Goal: Information Seeking & Learning: Learn about a topic

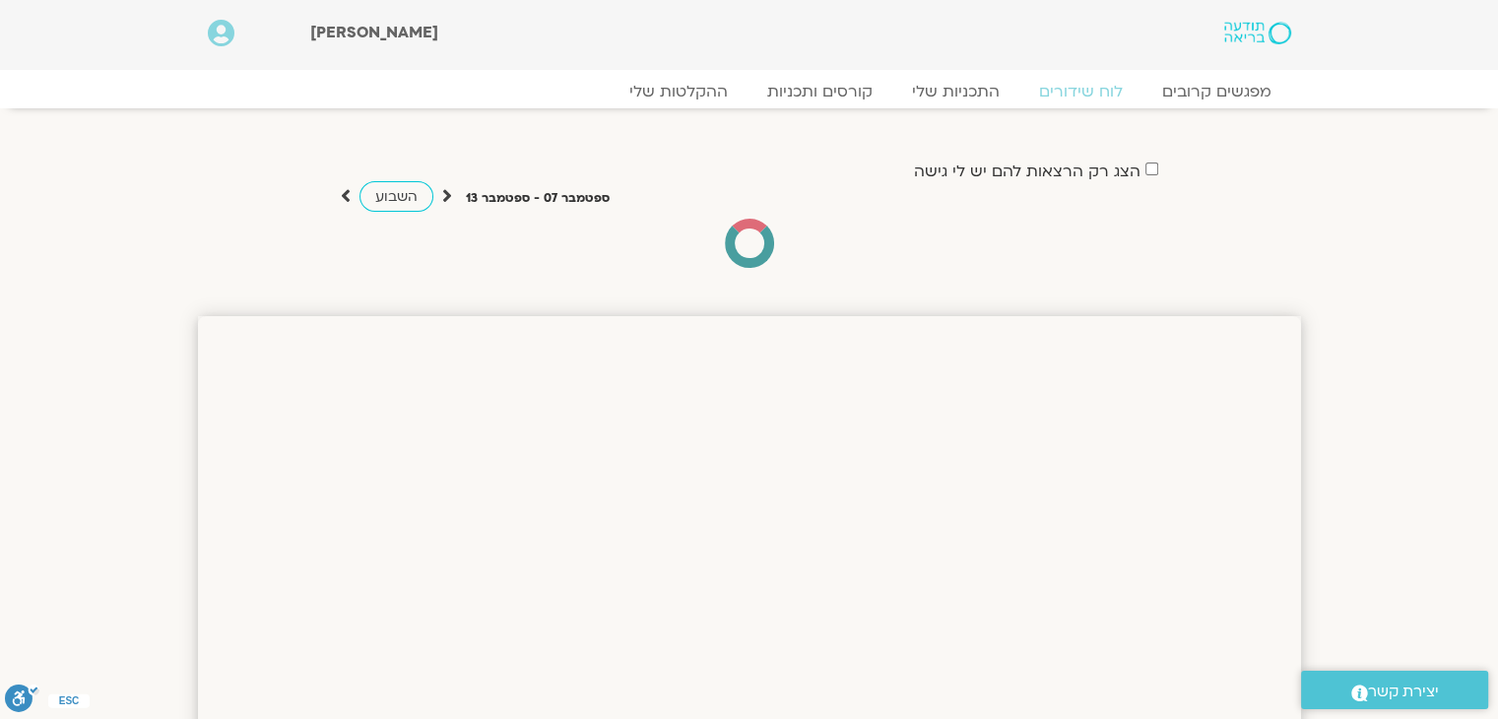
drag, startPoint x: 804, startPoint y: 192, endPoint x: 803, endPoint y: 230, distance: 38.4
click at [803, 230] on div "הצג רק הרצאות להם יש [PERSON_NAME] גישה [DATE] - [DATE] השבוע להציג אירועים שפת…" at bounding box center [749, 213] width 817 height 110
click at [812, 202] on div "הצג רק הרצאות להם יש [PERSON_NAME] גישה [DATE] - [DATE] השבוע להציג אירועים שפת…" at bounding box center [749, 213] width 817 height 110
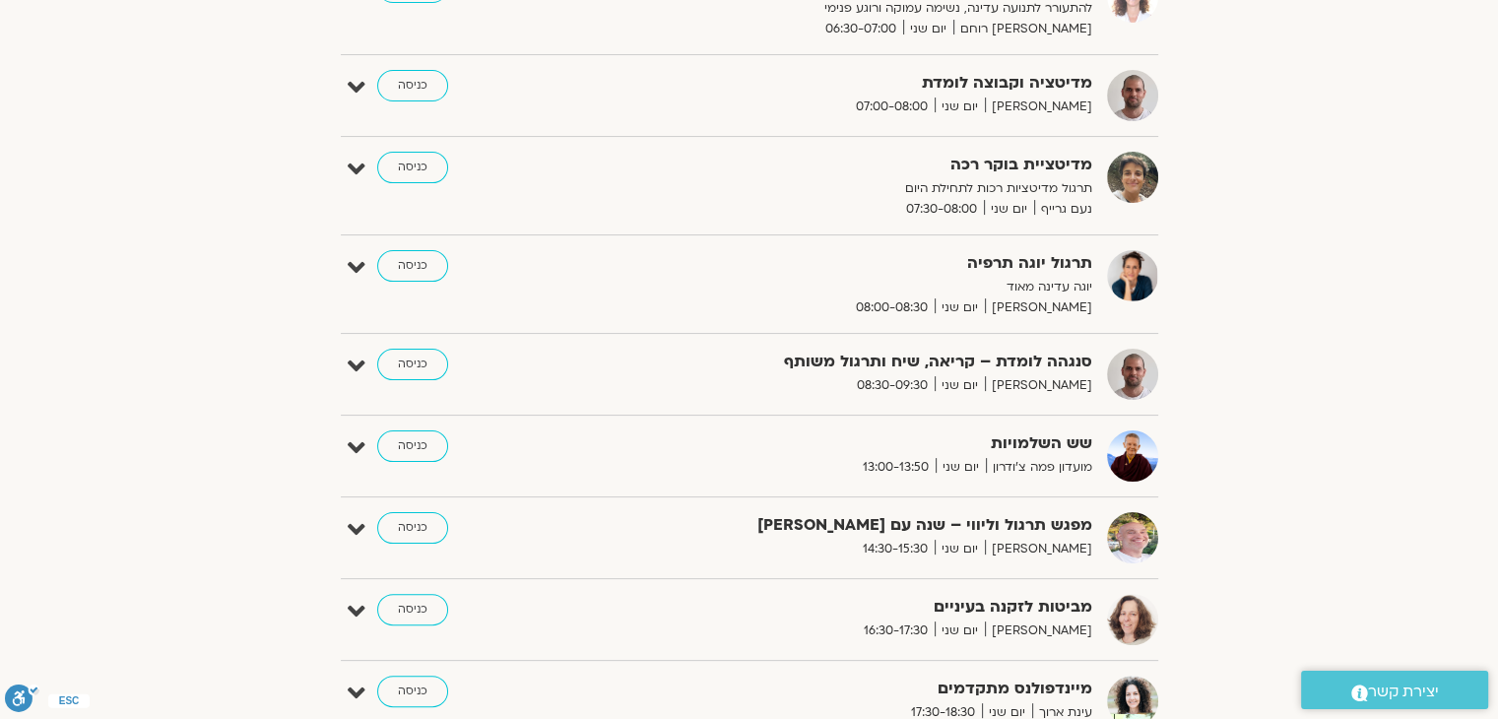
scroll to position [394, 0]
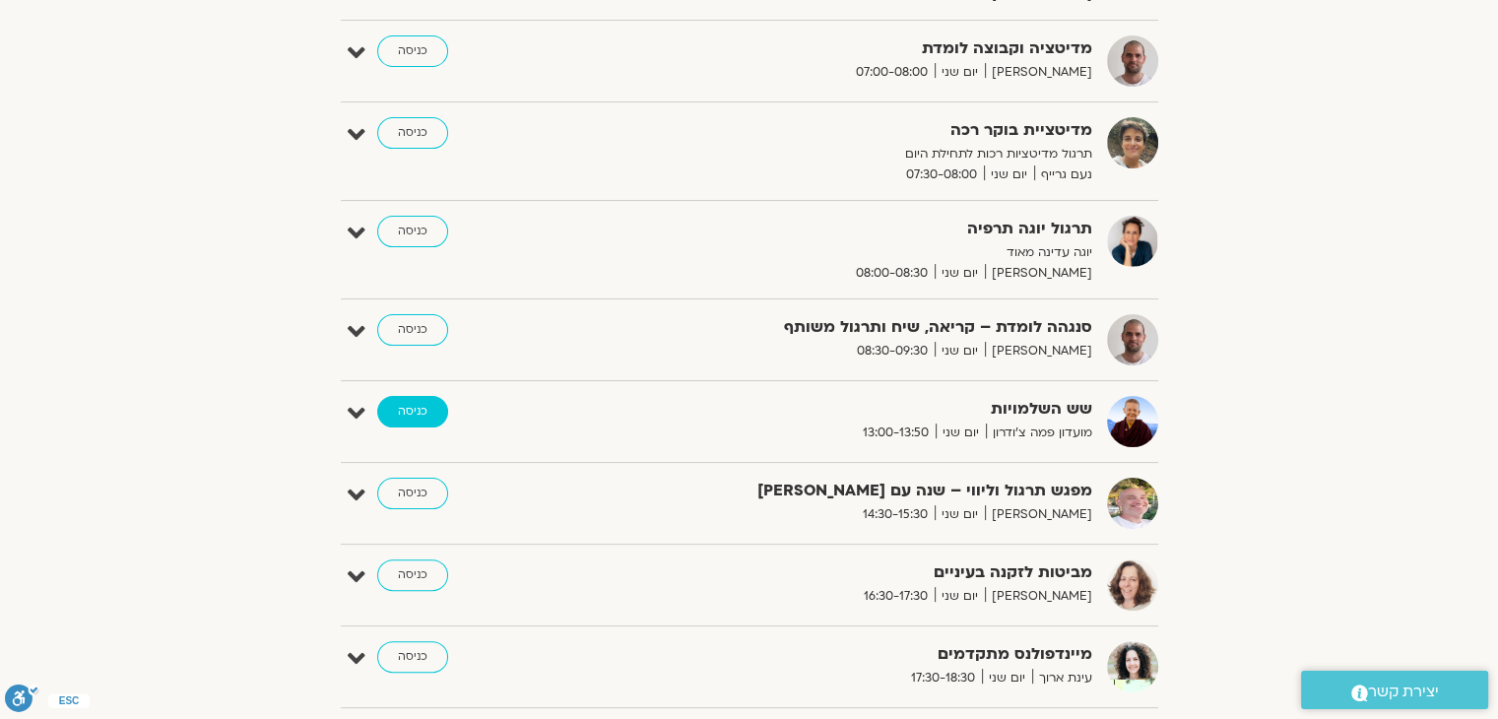
click at [402, 397] on link "כניסה" at bounding box center [412, 412] width 71 height 32
click at [412, 406] on link "כניסה" at bounding box center [412, 412] width 71 height 32
